Goal: Information Seeking & Learning: Find specific fact

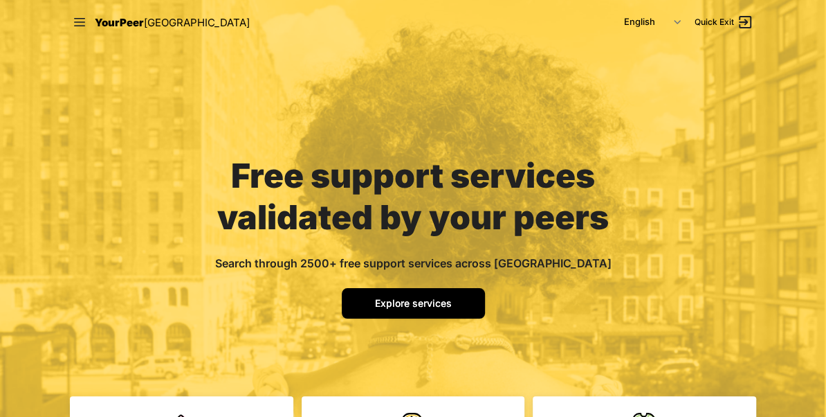
click at [423, 301] on span "Explore services" at bounding box center [413, 303] width 77 height 12
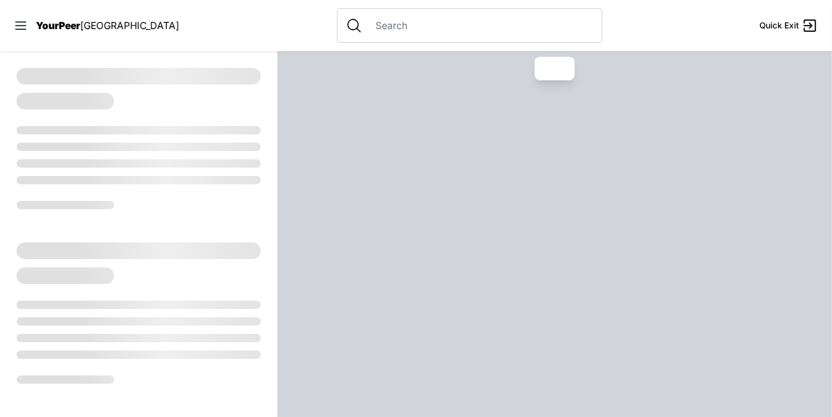
select select "recentlyUpdated"
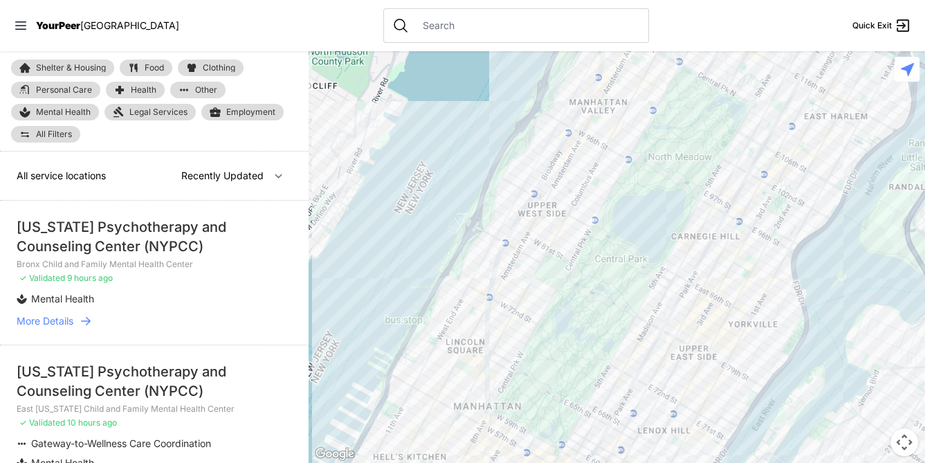
drag, startPoint x: 657, startPoint y: 2, endPoint x: 468, endPoint y: 33, distance: 191.3
click at [468, 33] on div at bounding box center [516, 25] width 266 height 35
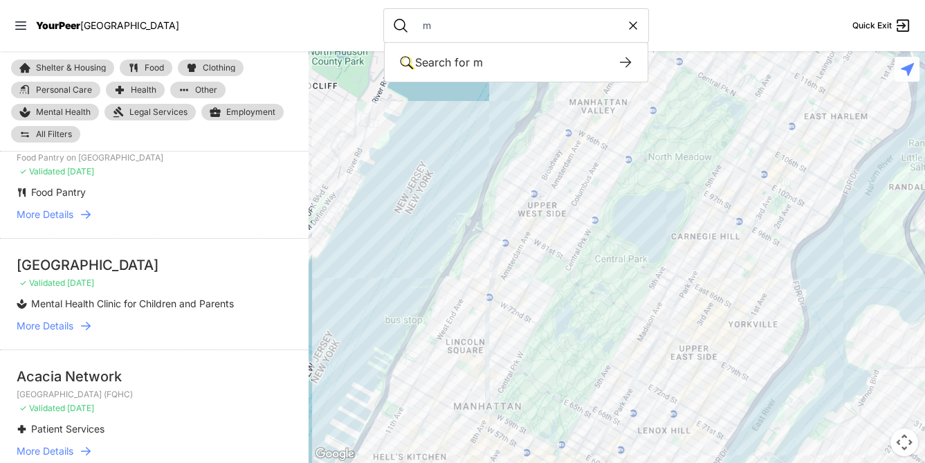
scroll to position [1813, 0]
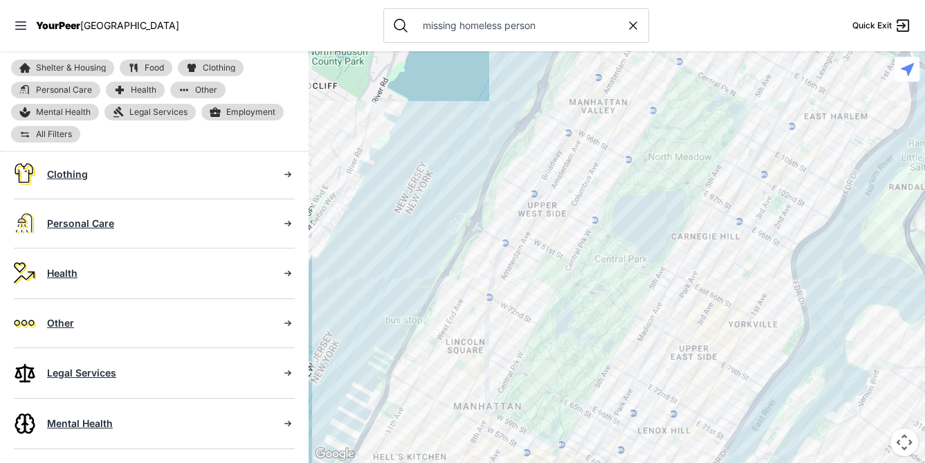
scroll to position [292, 0]
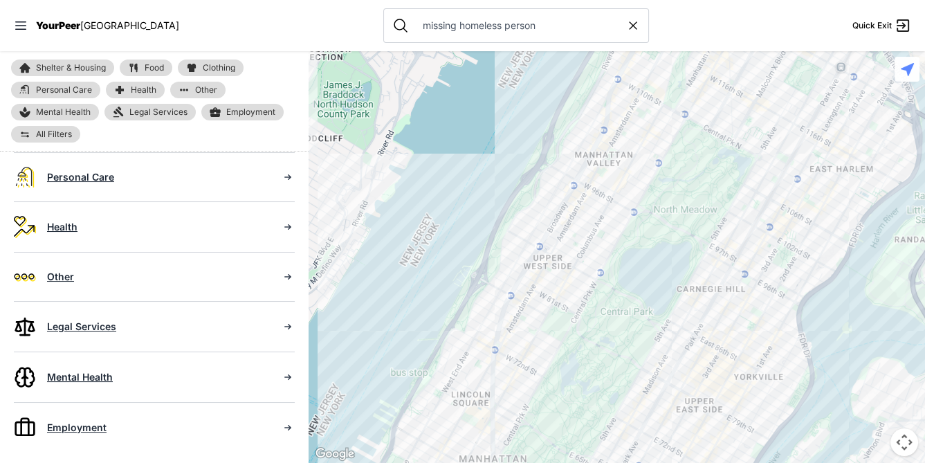
drag, startPoint x: 309, startPoint y: 356, endPoint x: 314, endPoint y: 412, distance: 56.3
click at [314, 412] on div at bounding box center [617, 257] width 616 height 412
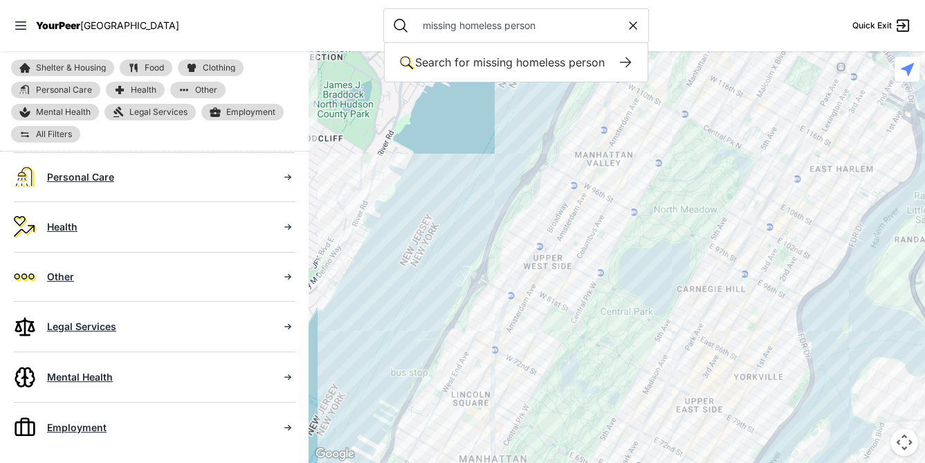
click at [414, 25] on input "missing homeless person" at bounding box center [520, 26] width 212 height 14
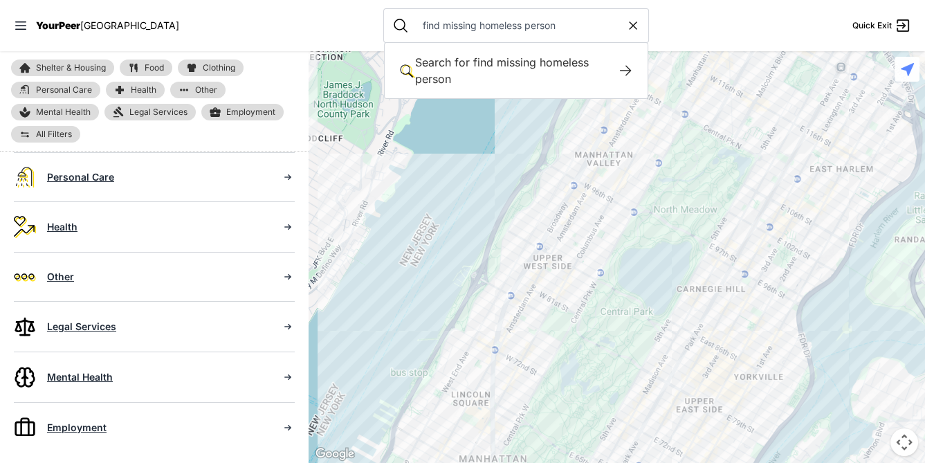
type input "find missing homeless person"
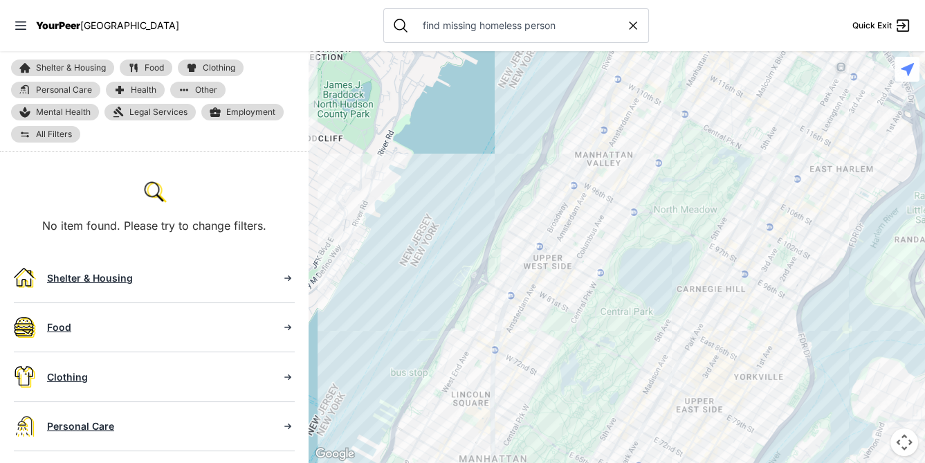
scroll to position [27, 0]
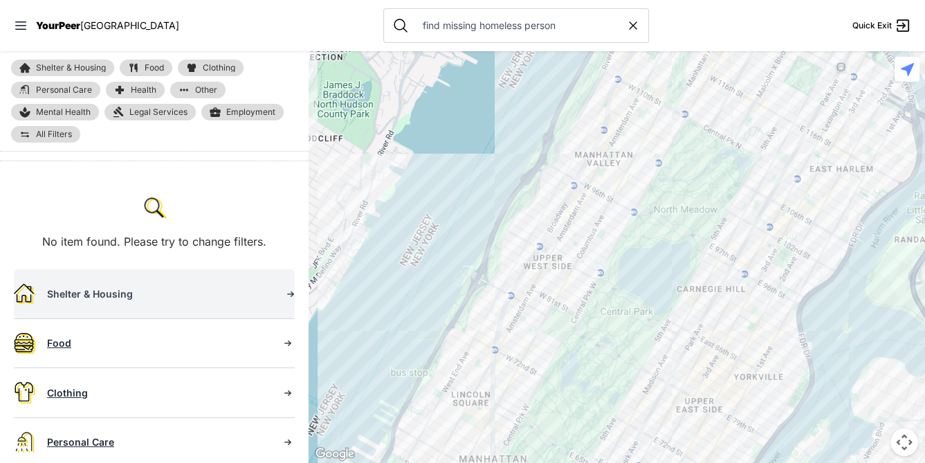
click at [284, 294] on icon at bounding box center [291, 294] width 14 height 14
